Goal: Navigation & Orientation: Find specific page/section

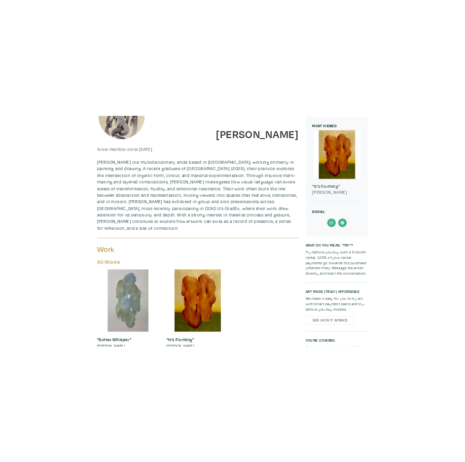
scroll to position [345, 0]
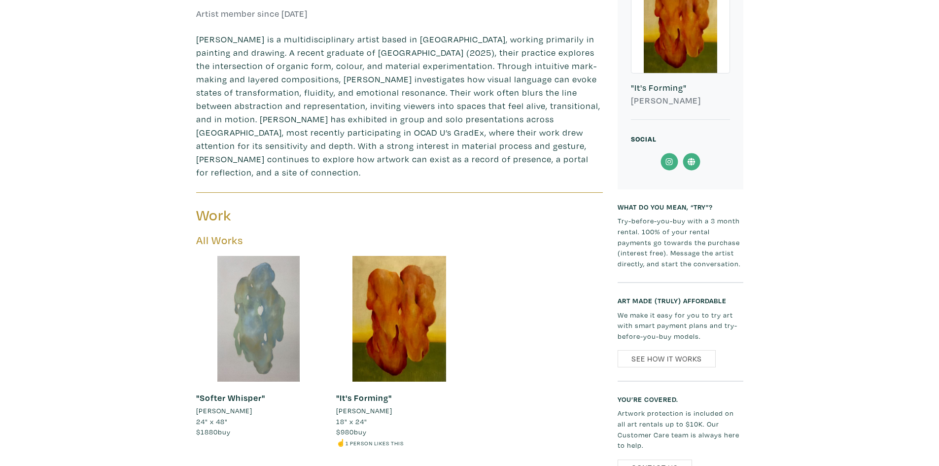
click at [666, 161] on icon at bounding box center [669, 162] width 22 height 18
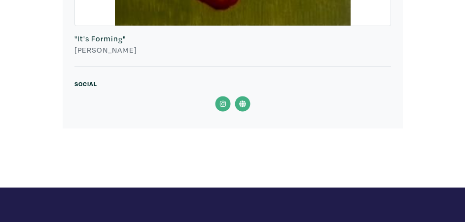
scroll to position [1075, 0]
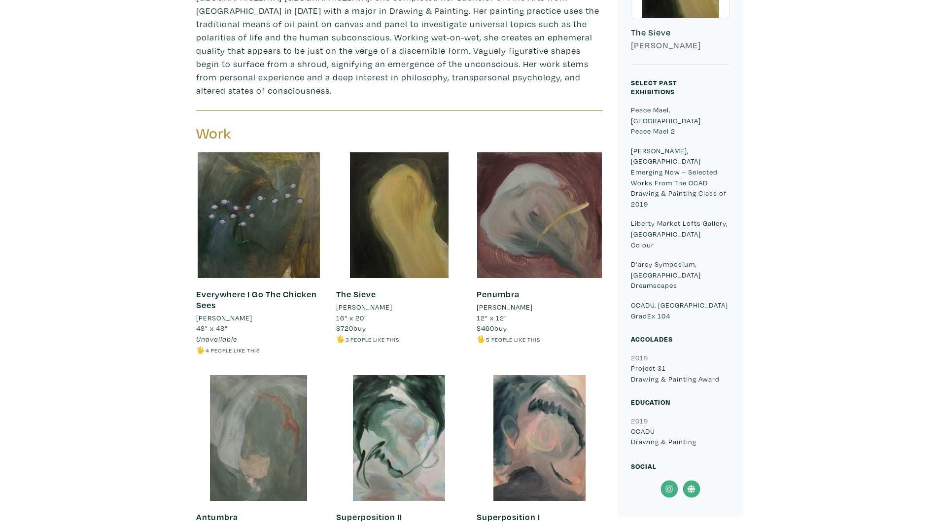
scroll to position [494, 0]
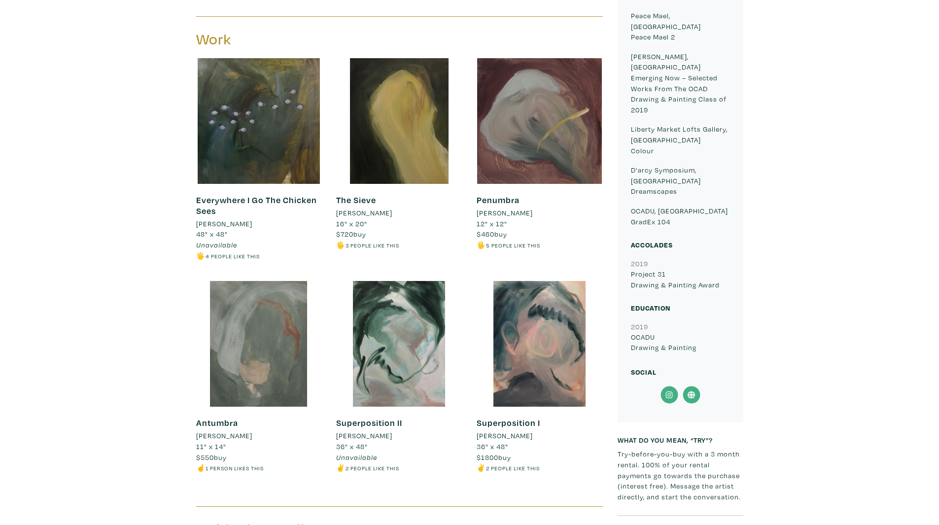
drag, startPoint x: 678, startPoint y: 352, endPoint x: 673, endPoint y: 359, distance: 9.2
click at [464, 222] on div "Social" at bounding box center [666, 376] width 85 height 20
click at [464, 222] on icon at bounding box center [669, 395] width 22 height 18
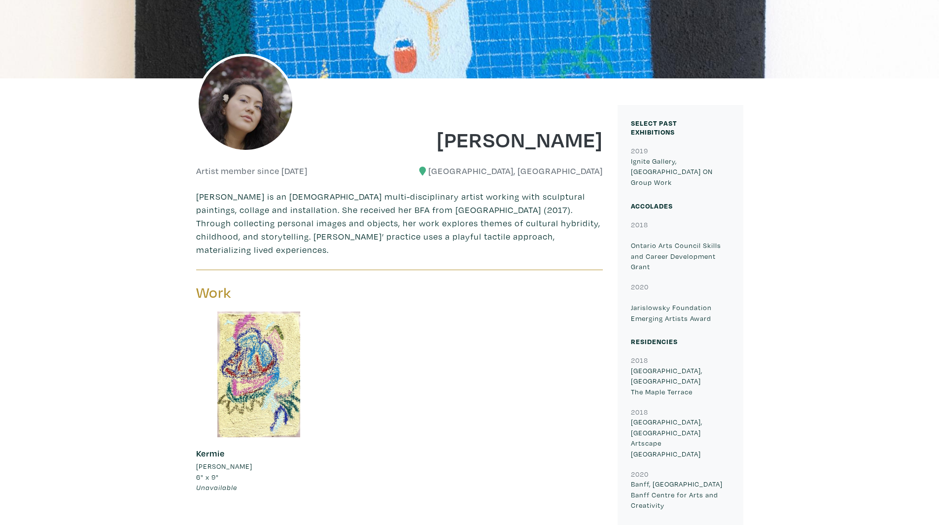
scroll to position [296, 0]
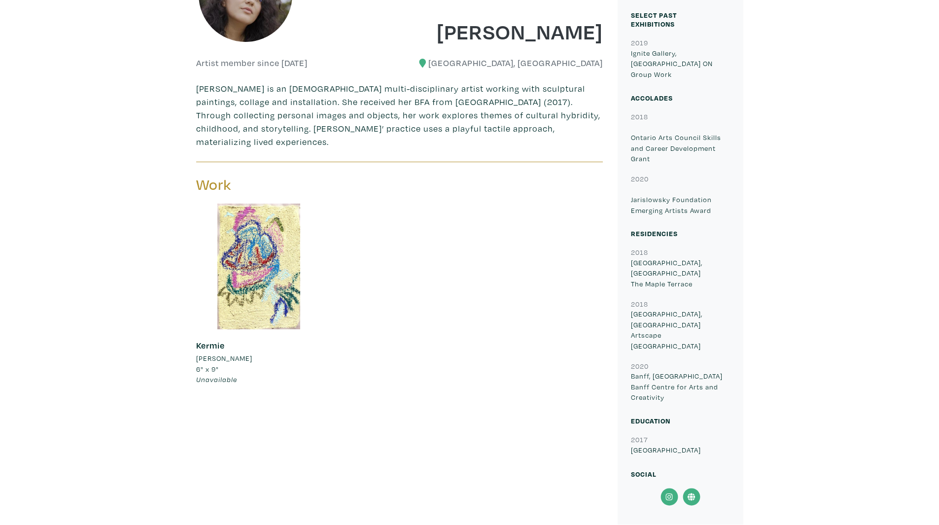
click at [669, 488] on icon at bounding box center [669, 497] width 22 height 18
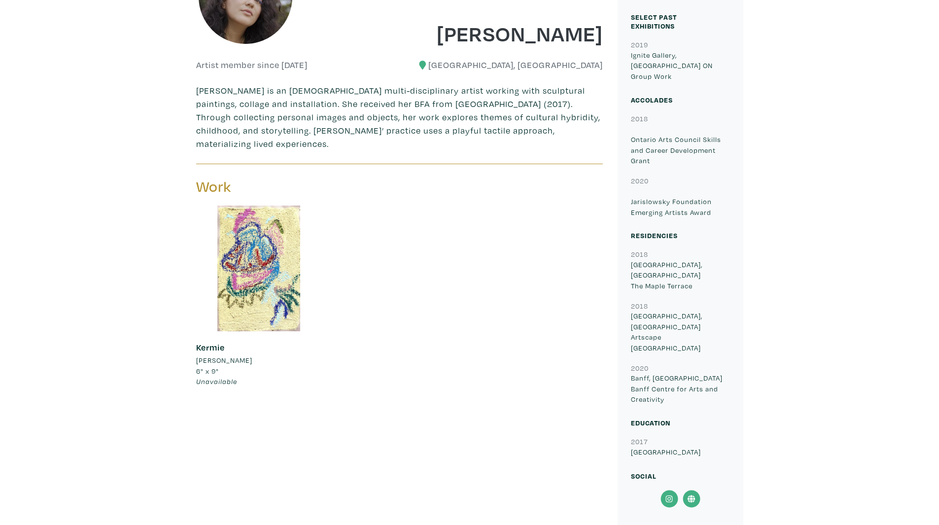
click at [670, 490] on icon at bounding box center [669, 499] width 22 height 18
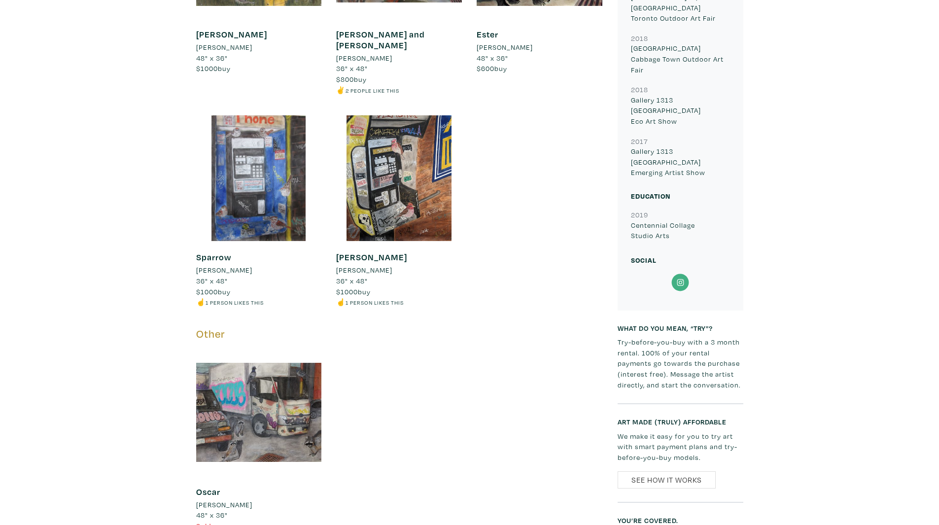
scroll to position [690, 0]
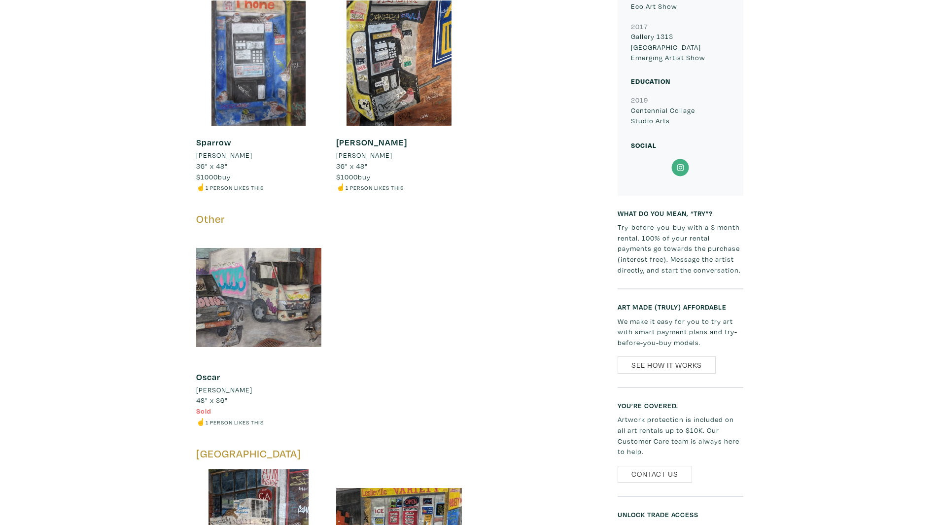
click at [686, 159] on icon at bounding box center [680, 168] width 22 height 18
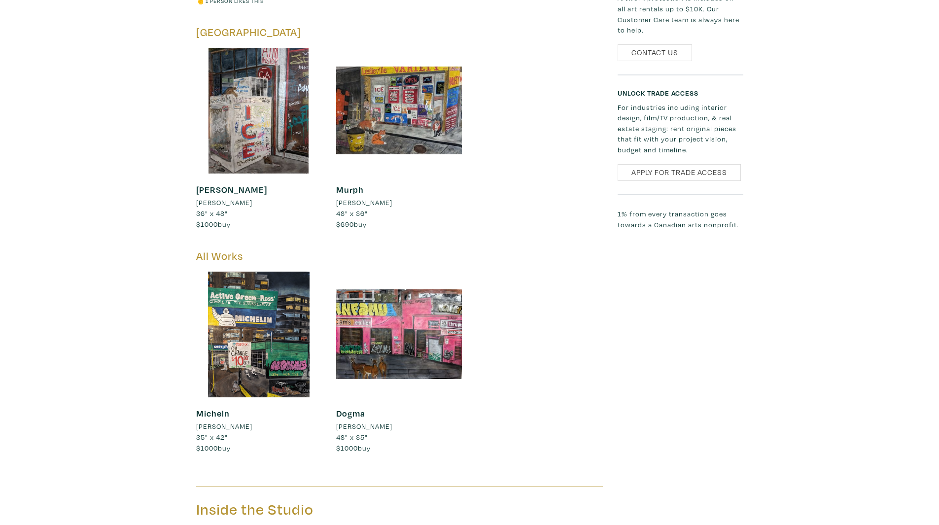
scroll to position [1034, 0]
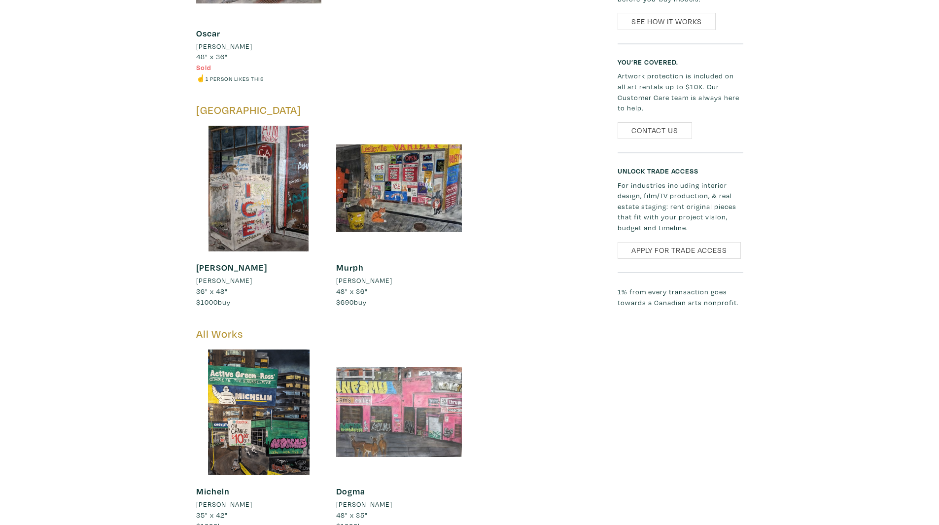
click at [393, 387] on div at bounding box center [399, 413] width 126 height 126
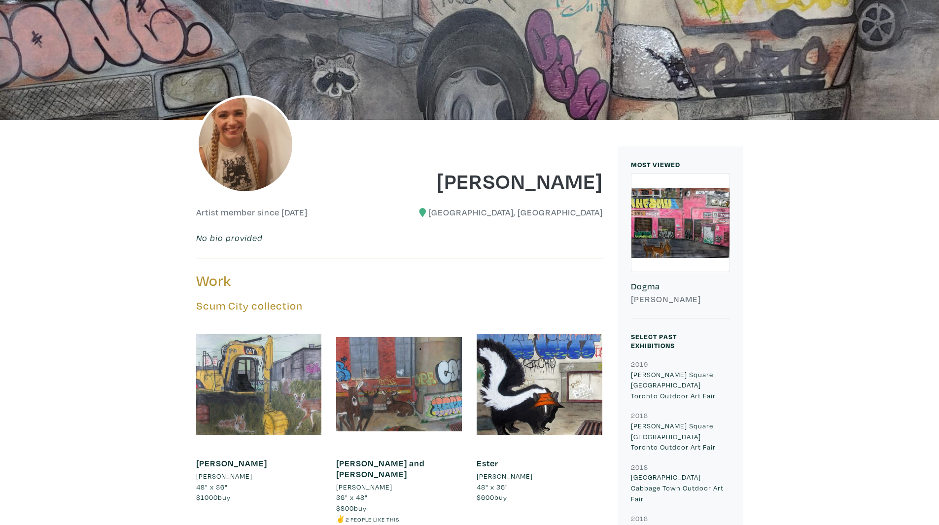
scroll to position [0, 0]
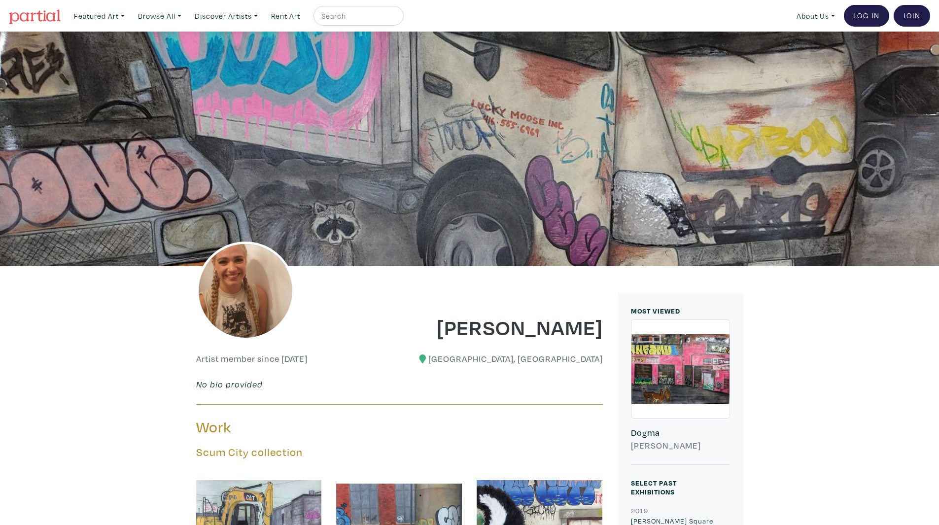
click at [46, 13] on img at bounding box center [35, 16] width 52 height 15
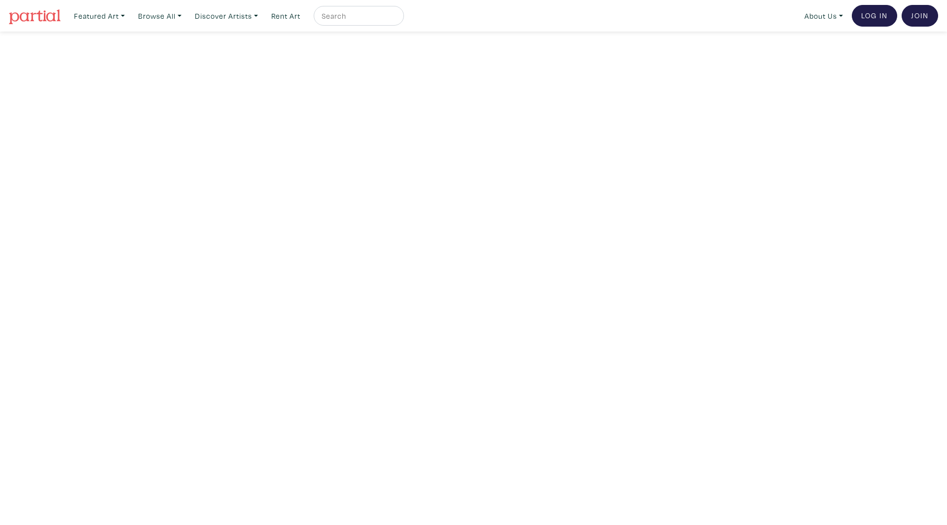
click at [41, 17] on img at bounding box center [35, 16] width 52 height 15
